Goal: Information Seeking & Learning: Learn about a topic

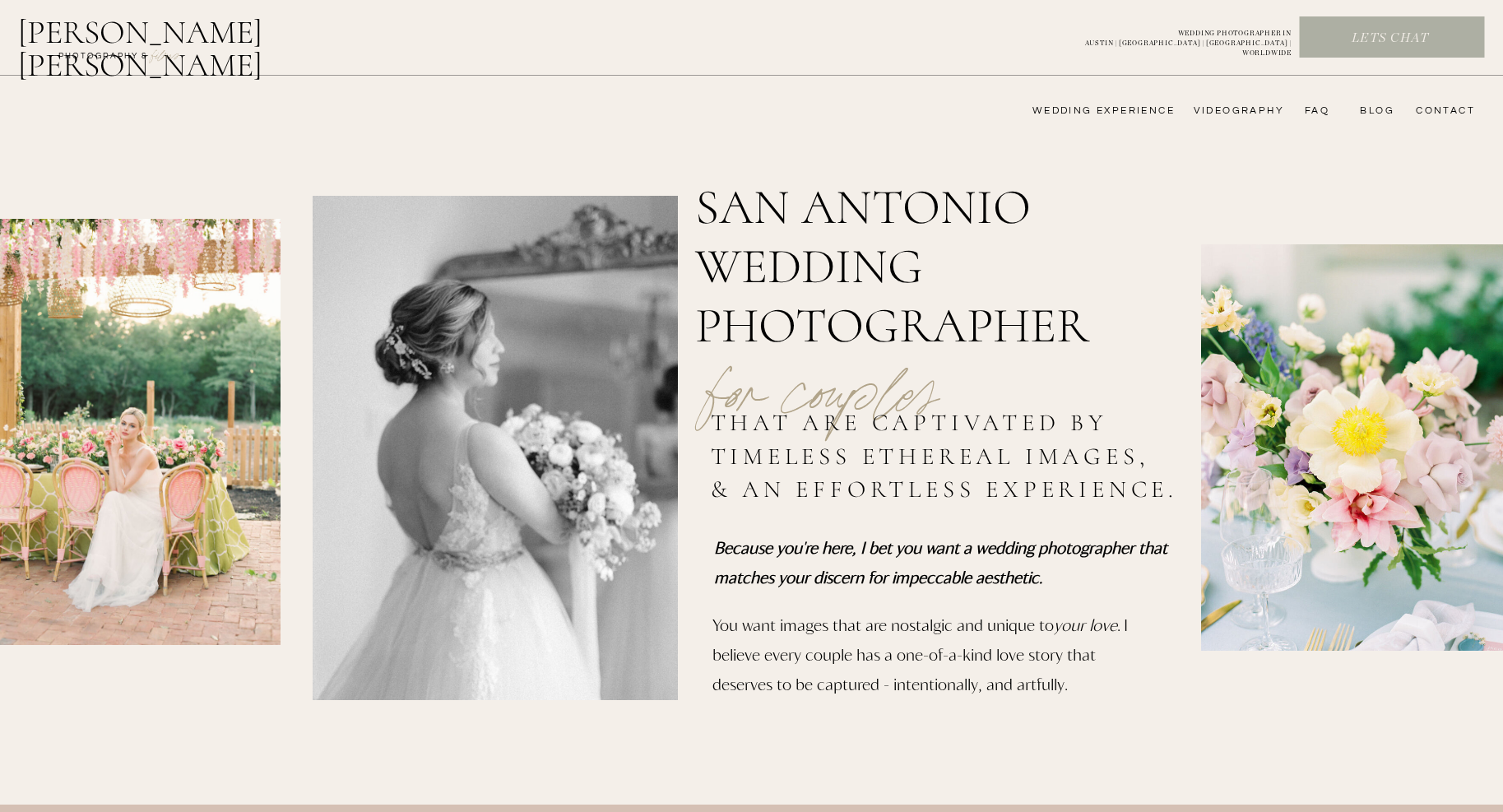
click at [1102, 108] on nav "wedding experience" at bounding box center [1092, 111] width 165 height 13
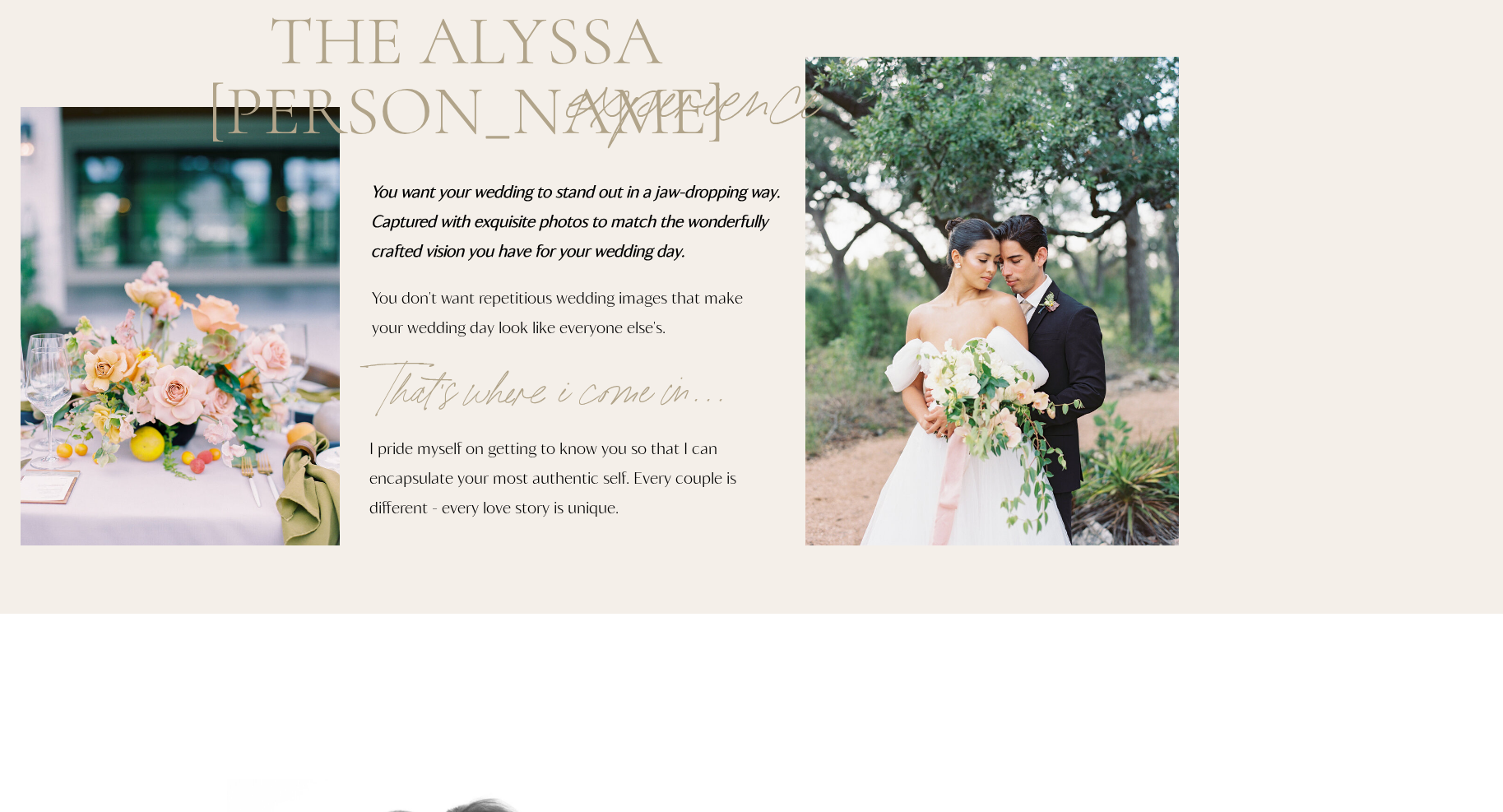
scroll to position [236, 0]
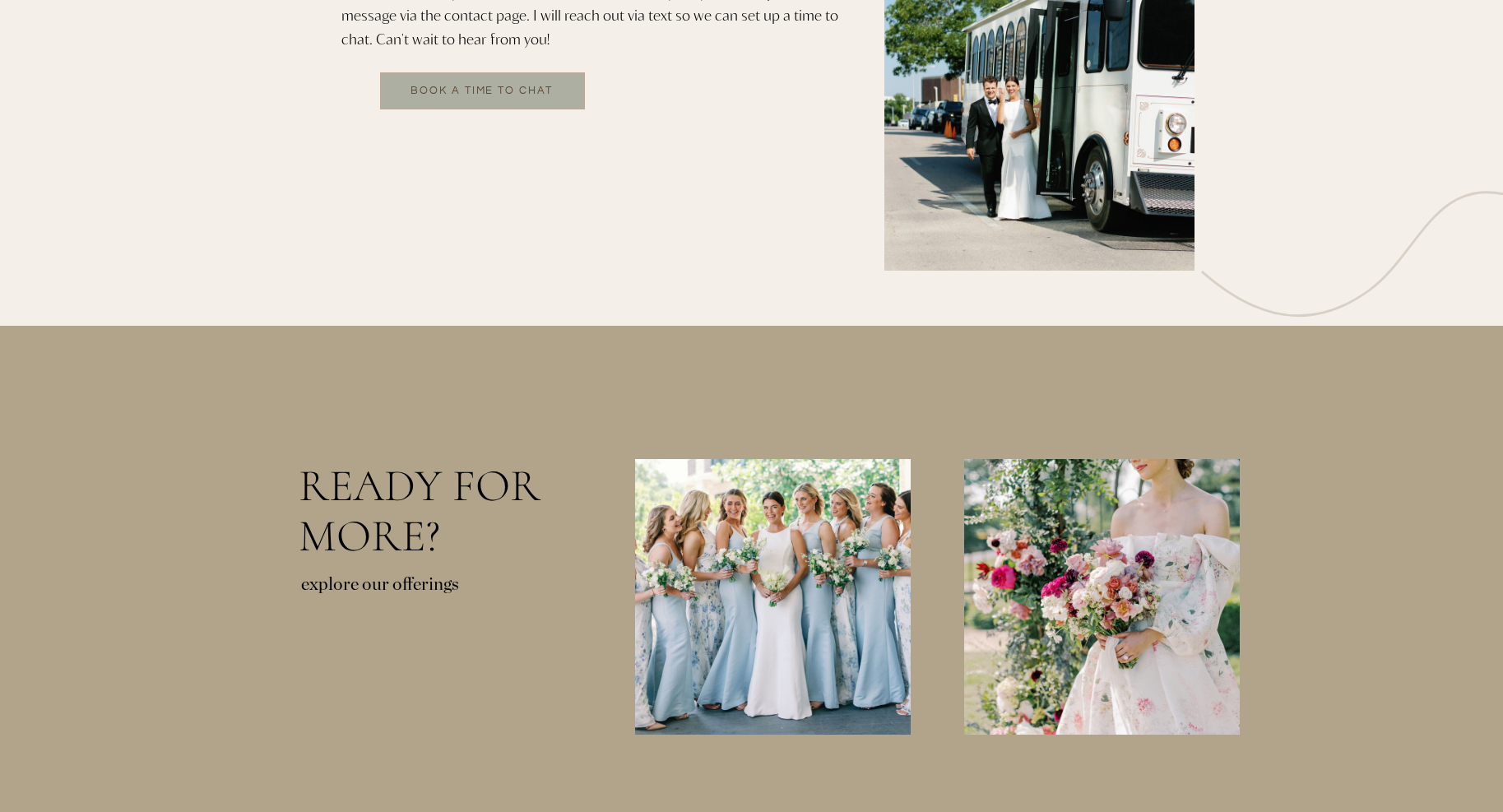
scroll to position [3376, 0]
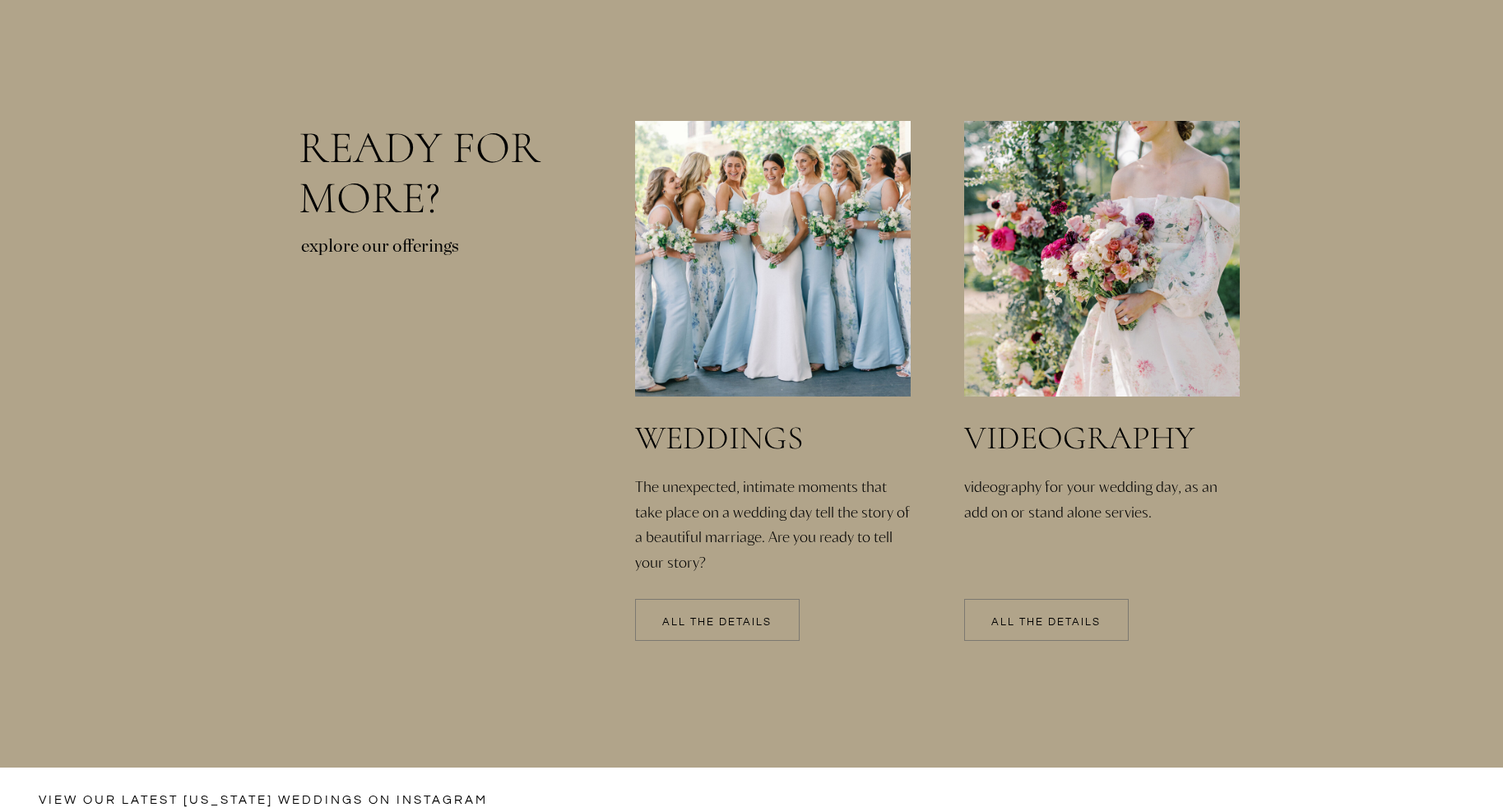
click at [732, 615] on div at bounding box center [717, 619] width 164 height 42
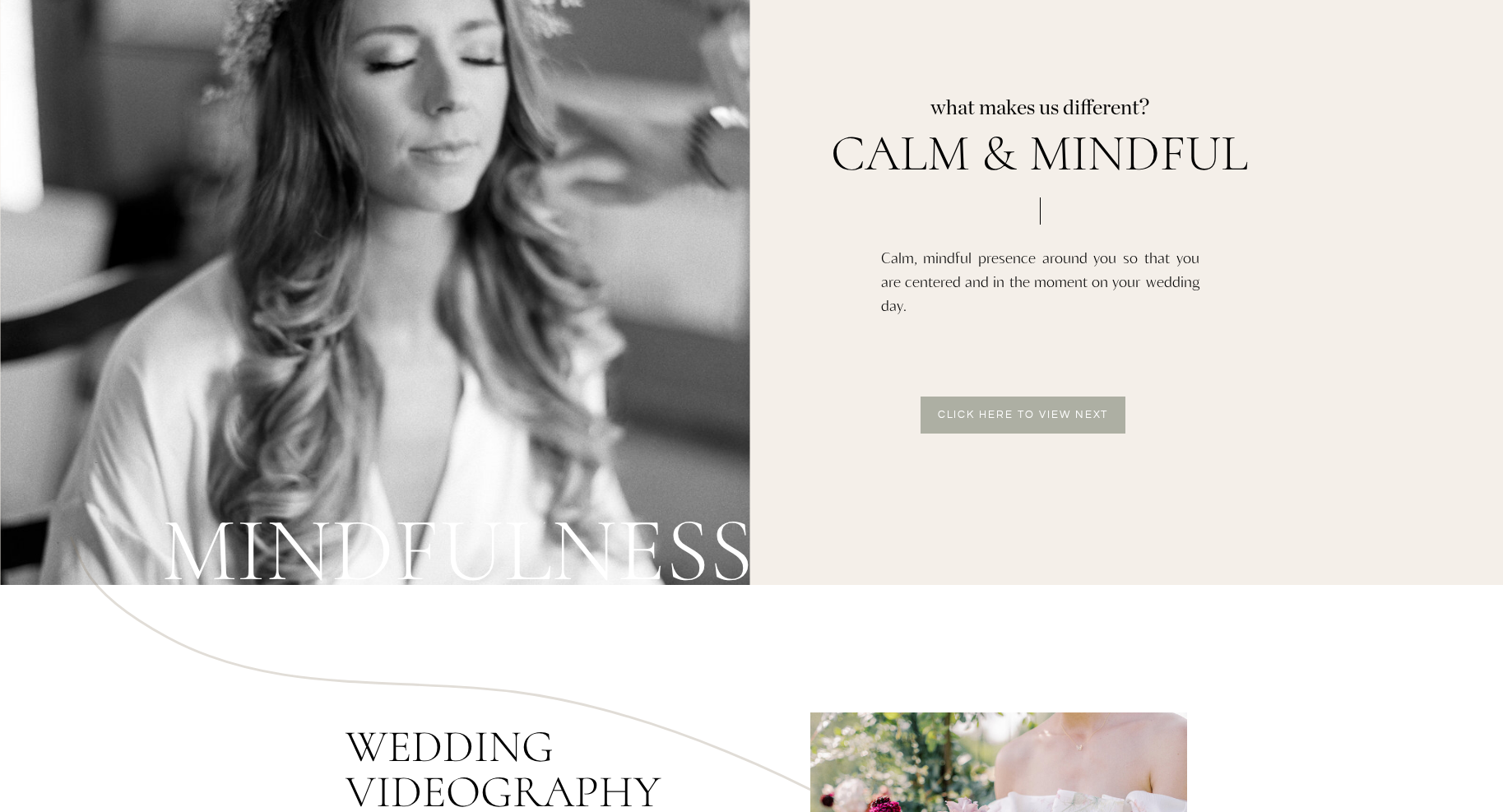
scroll to position [3668, 0]
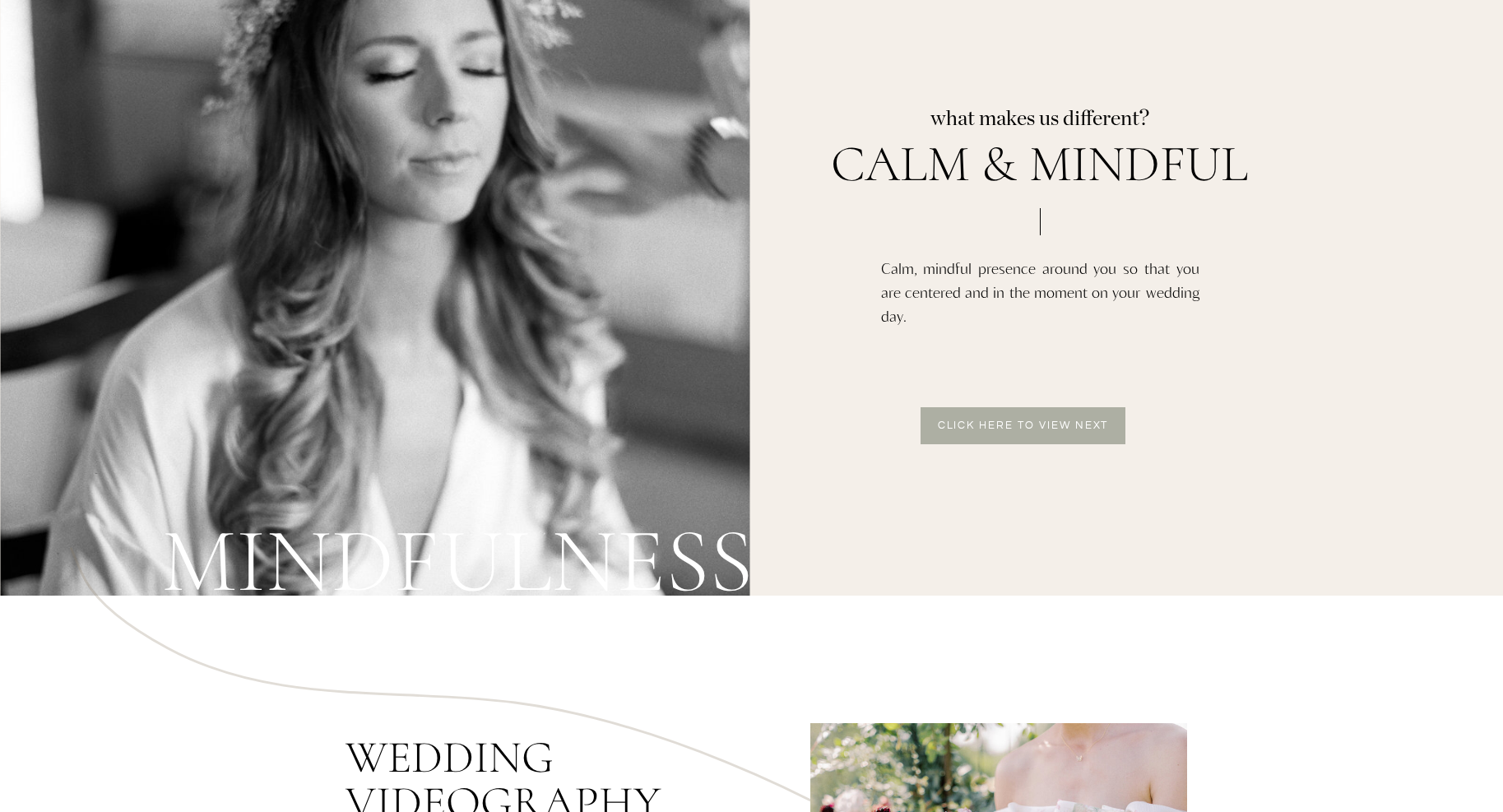
click at [1004, 429] on p "Click here to view next" at bounding box center [1023, 427] width 192 height 14
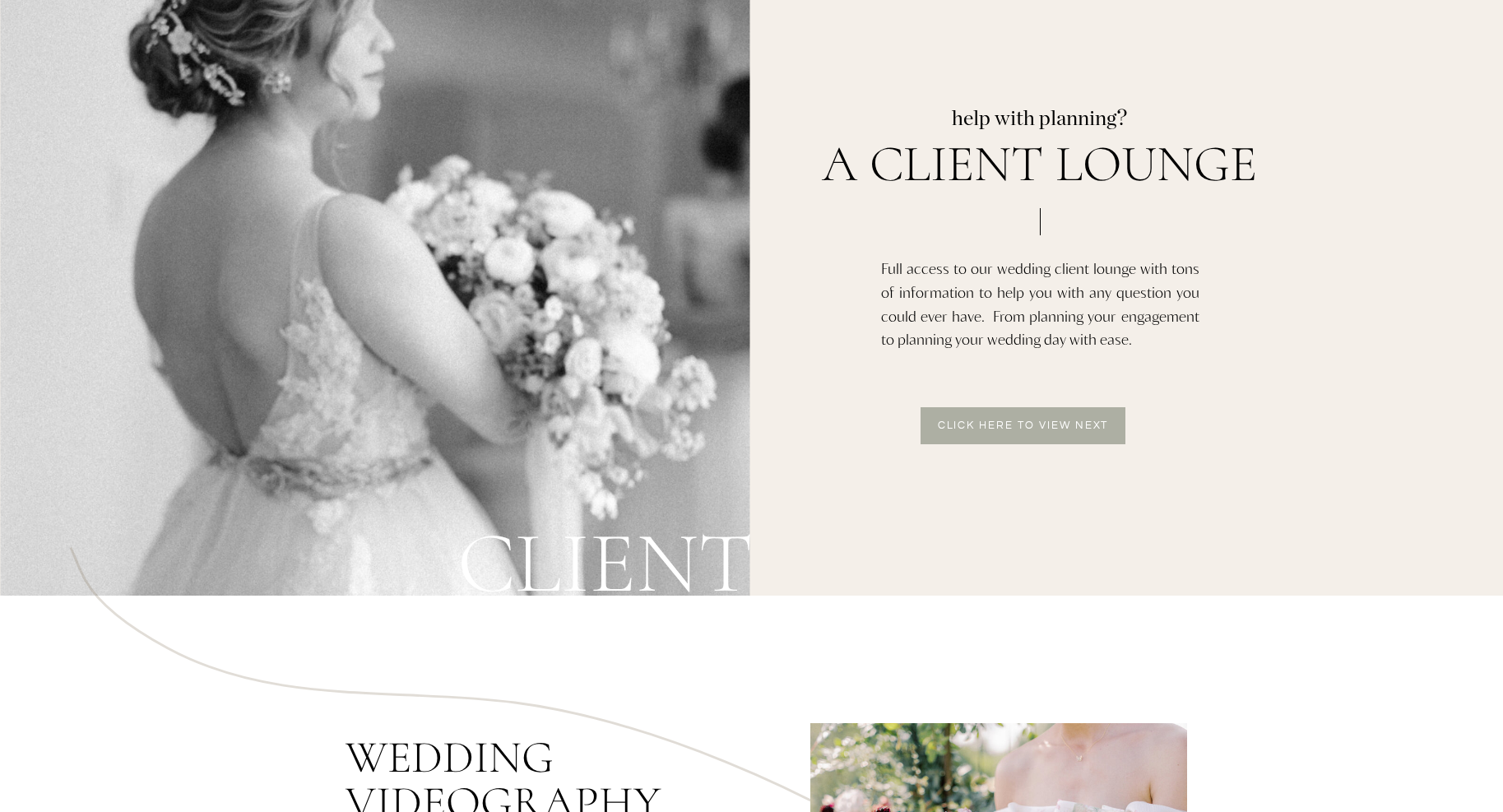
click at [1004, 429] on p "Click here to view next" at bounding box center [1023, 427] width 192 height 14
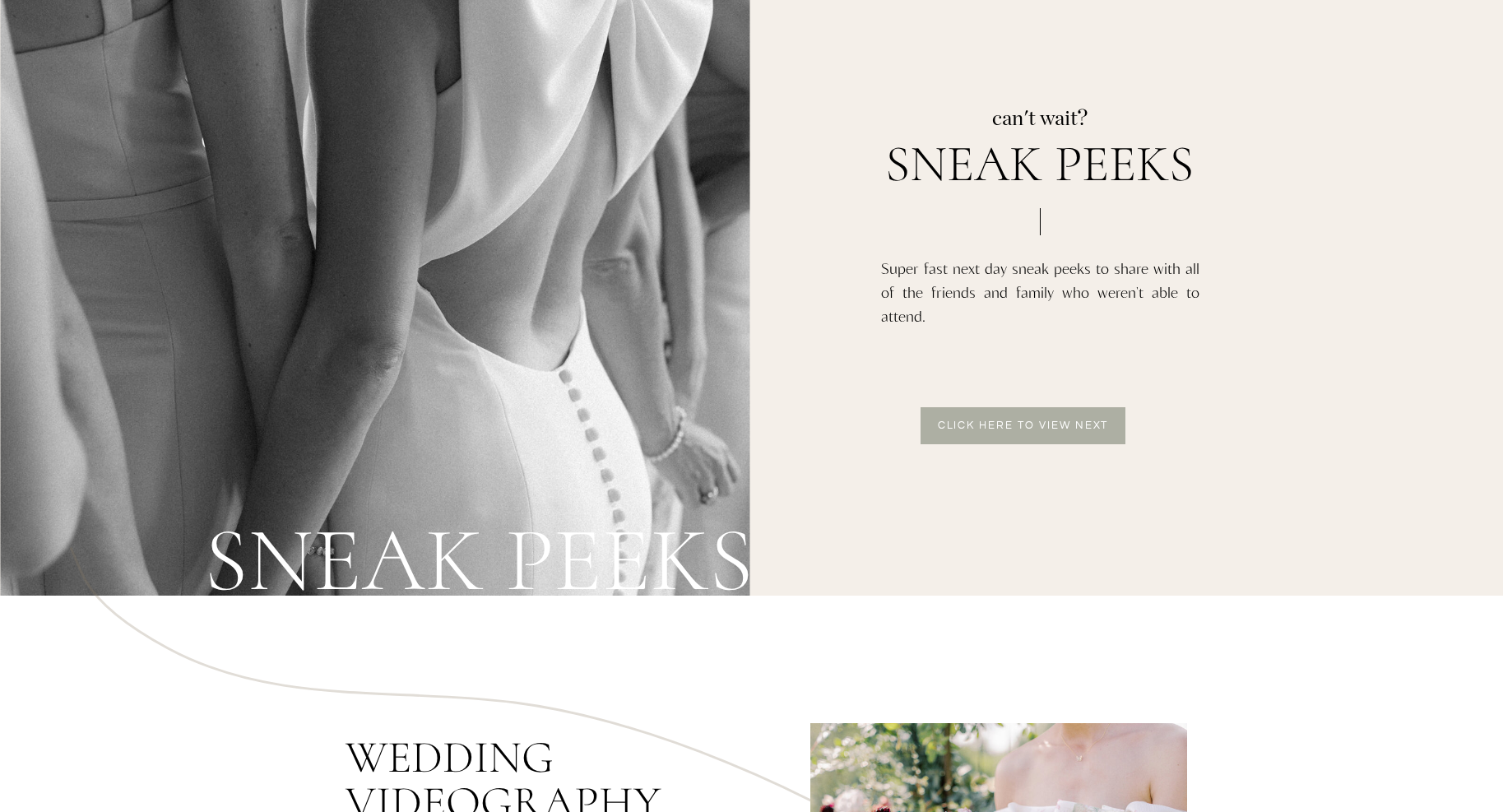
click at [1004, 429] on p "Click here to view next" at bounding box center [1023, 427] width 192 height 14
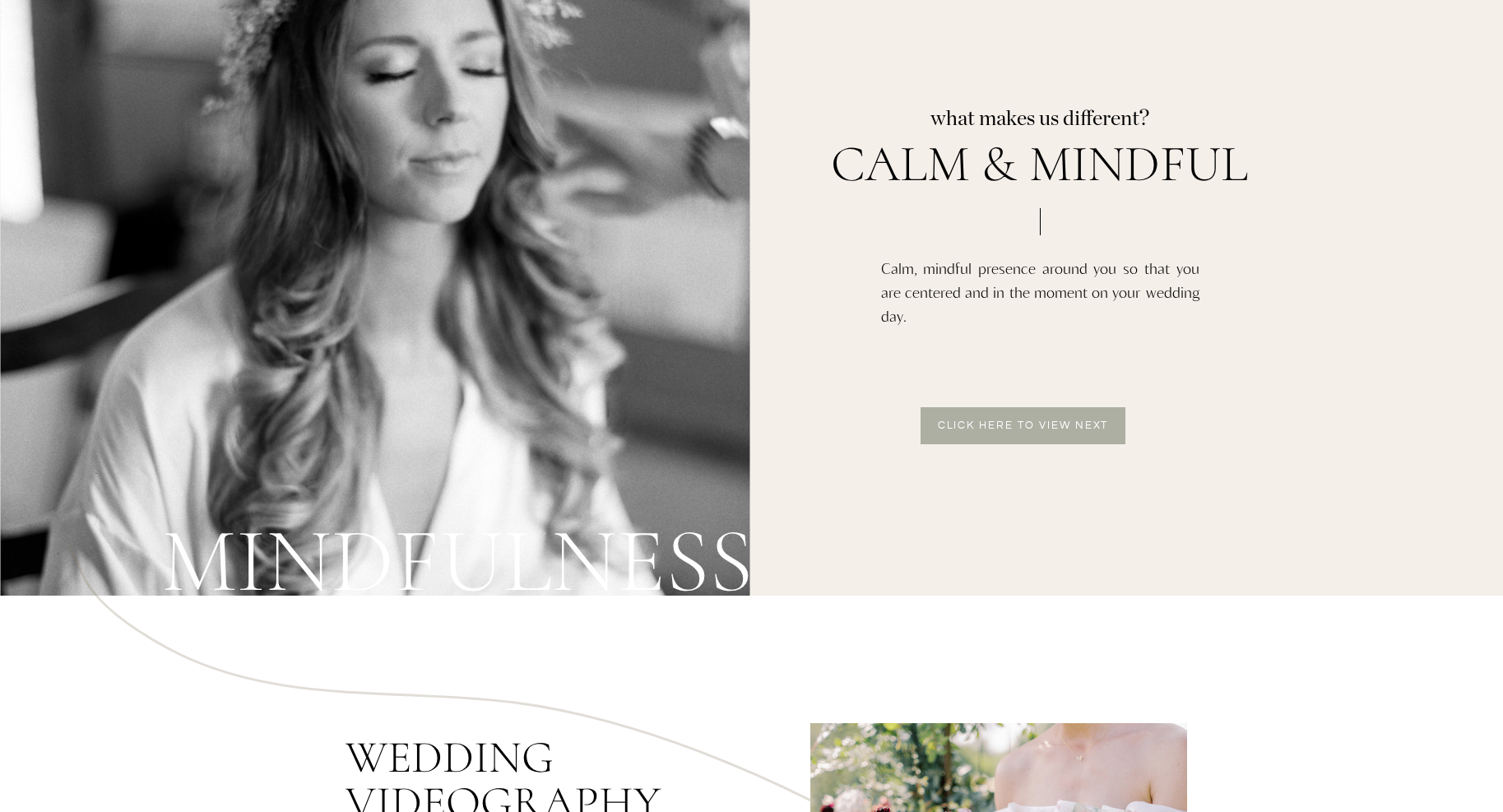
click at [1004, 429] on p "Click here to view next" at bounding box center [1023, 427] width 192 height 14
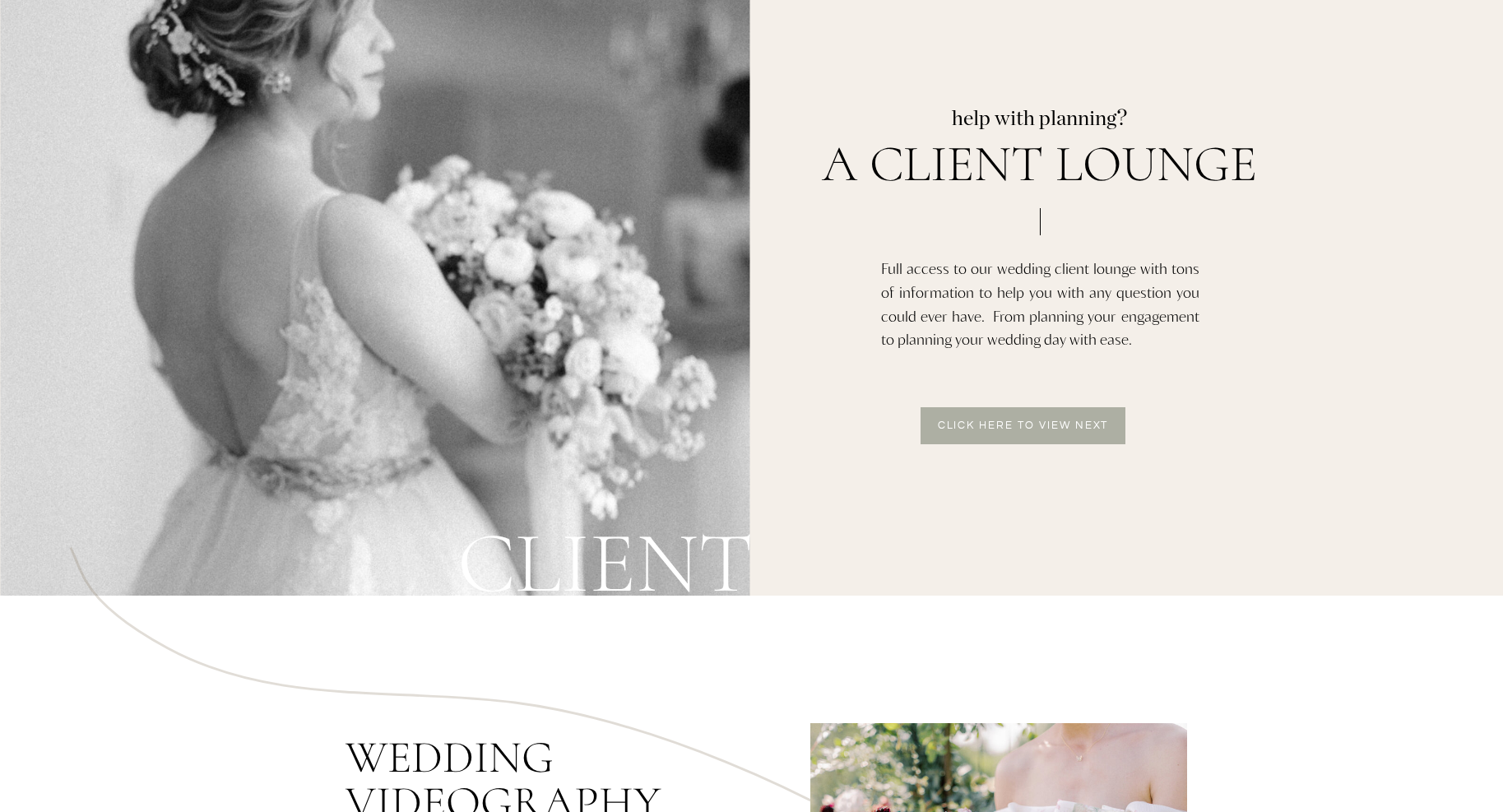
click at [1004, 429] on p "Click here to view next" at bounding box center [1023, 427] width 192 height 14
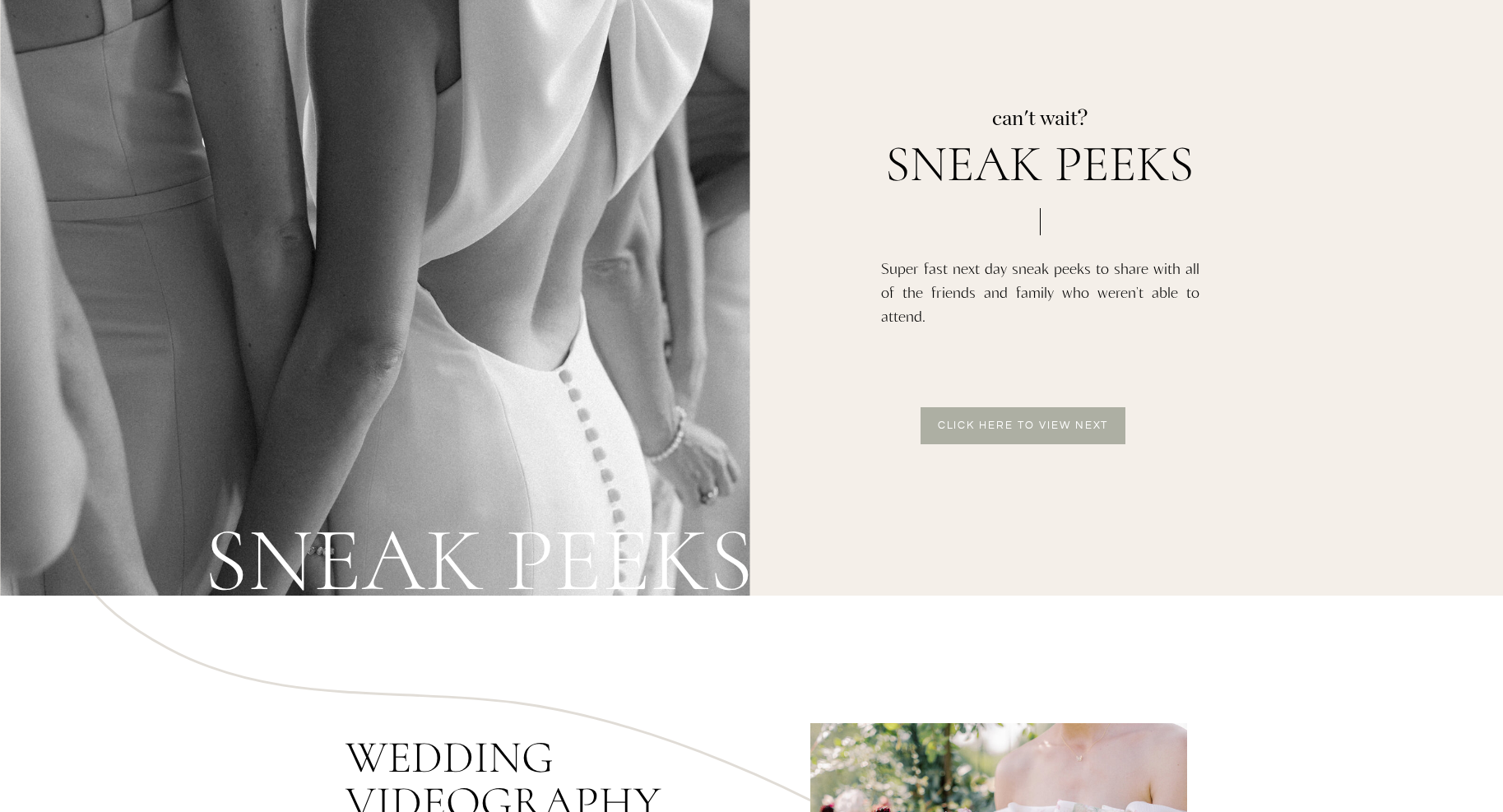
click at [1004, 429] on p "Click here to view next" at bounding box center [1023, 427] width 192 height 14
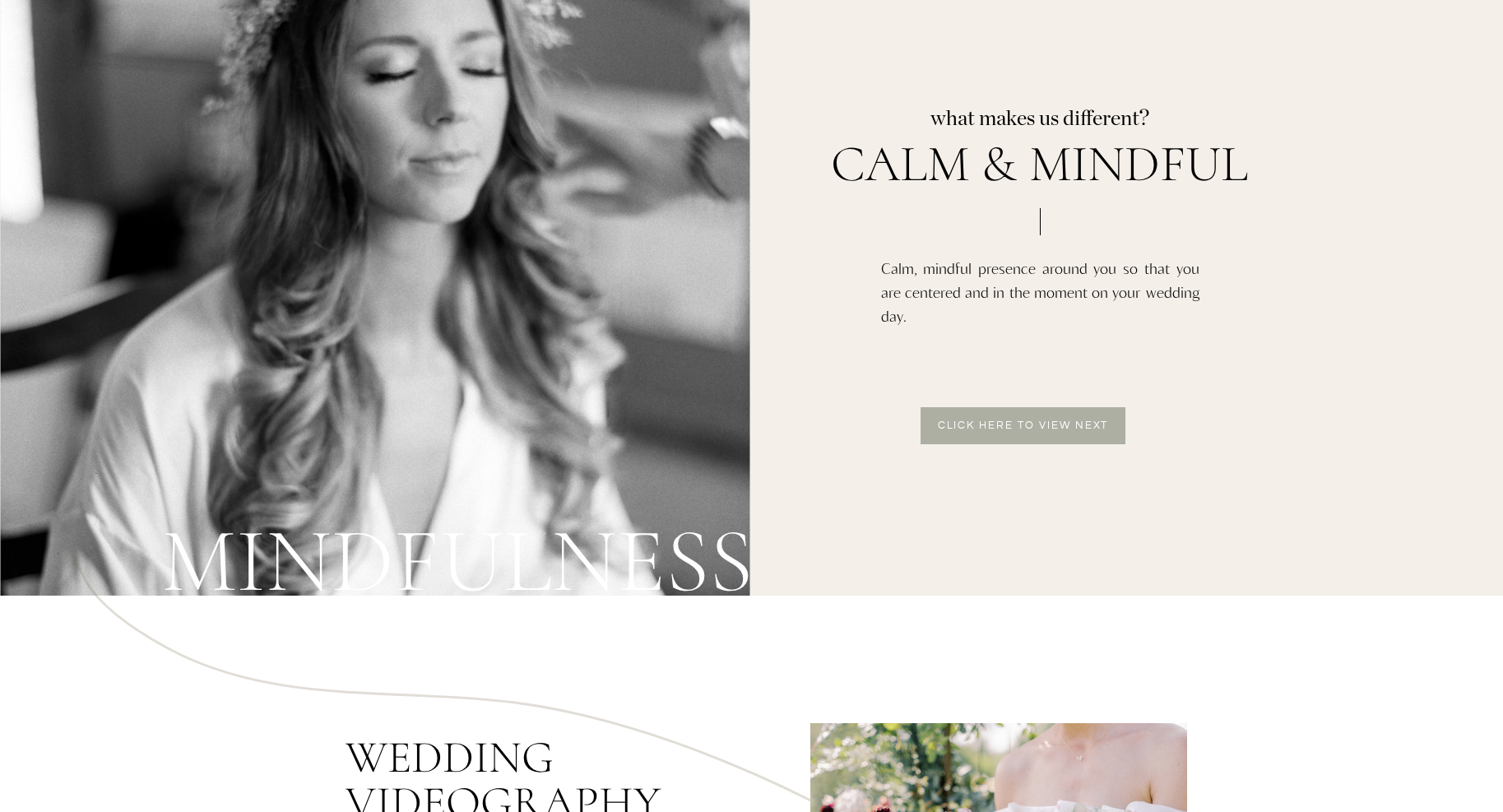
click at [1004, 429] on p "Click here to view next" at bounding box center [1023, 427] width 192 height 14
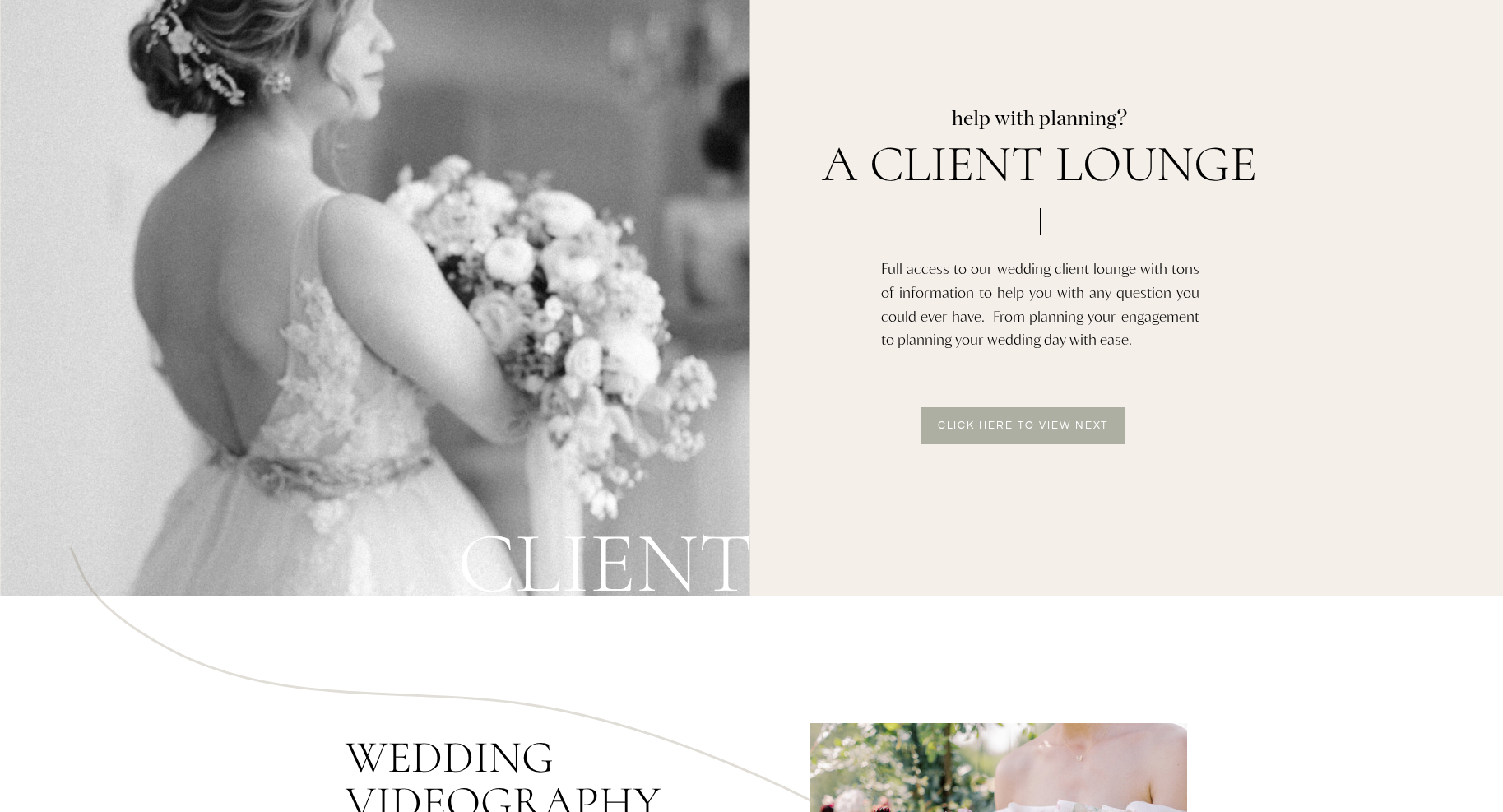
click at [1004, 429] on p "Click here to view next" at bounding box center [1023, 427] width 192 height 14
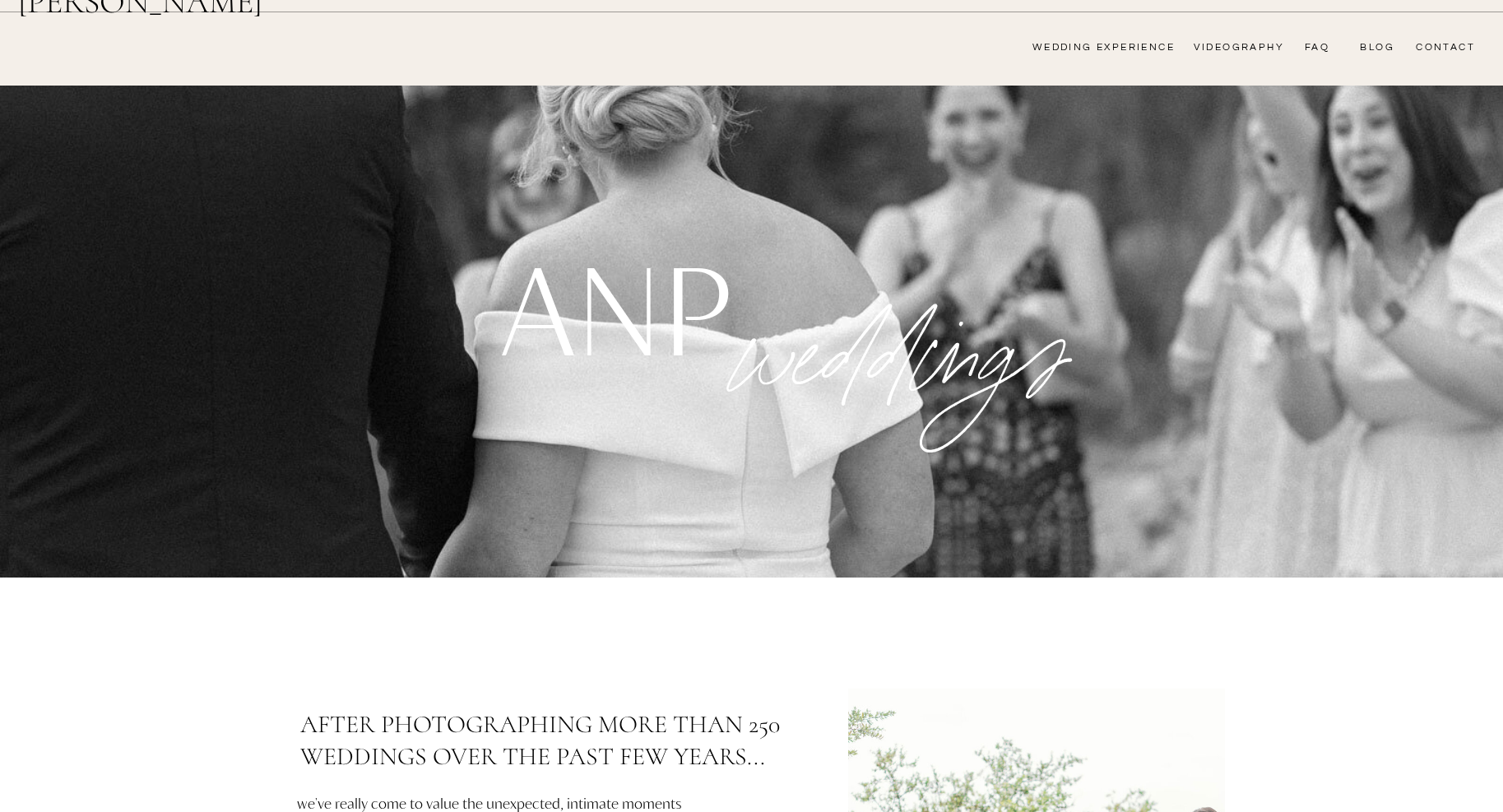
scroll to position [0, 0]
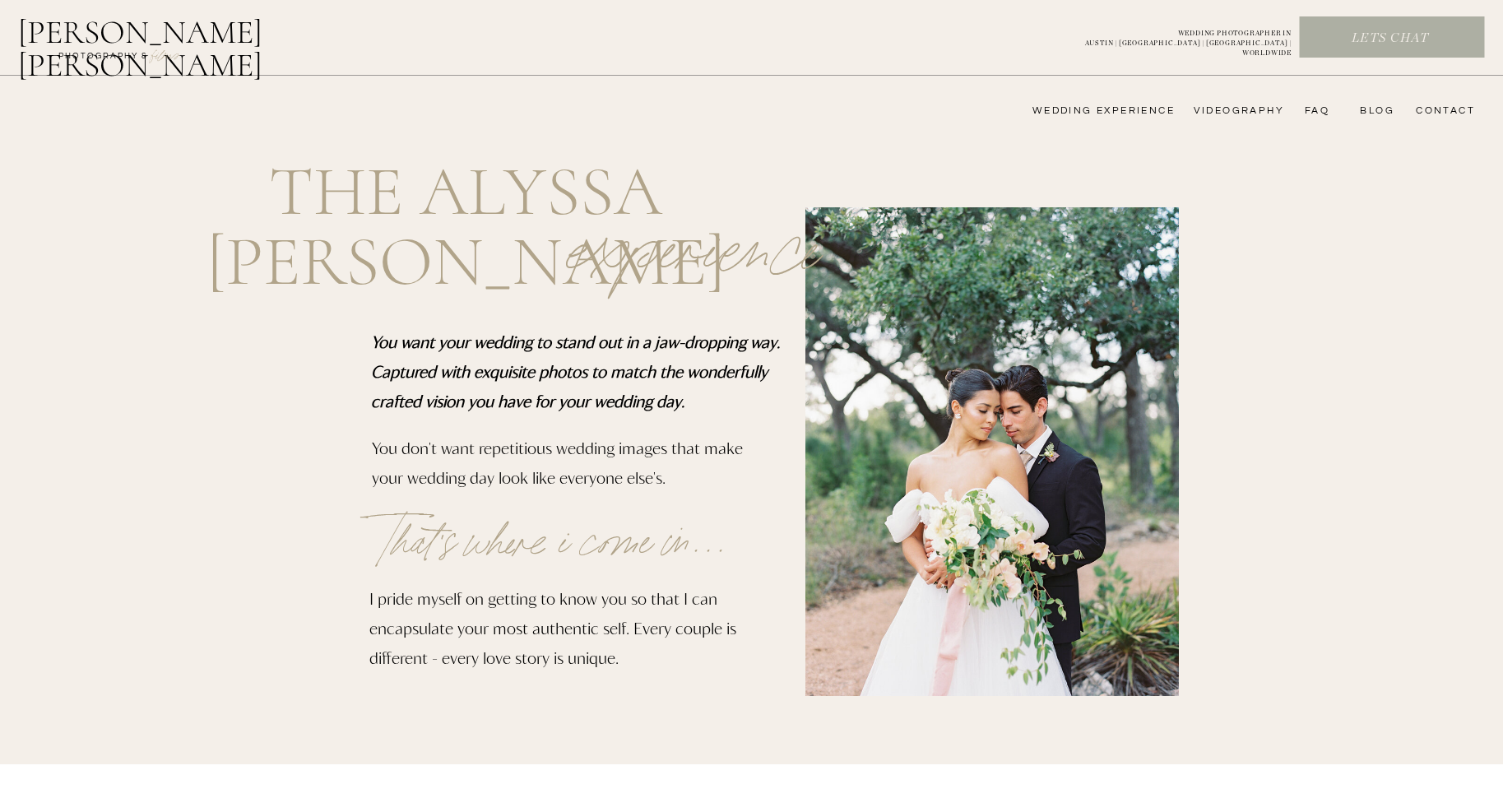
scroll to position [3376, 0]
